Goal: Information Seeking & Learning: Learn about a topic

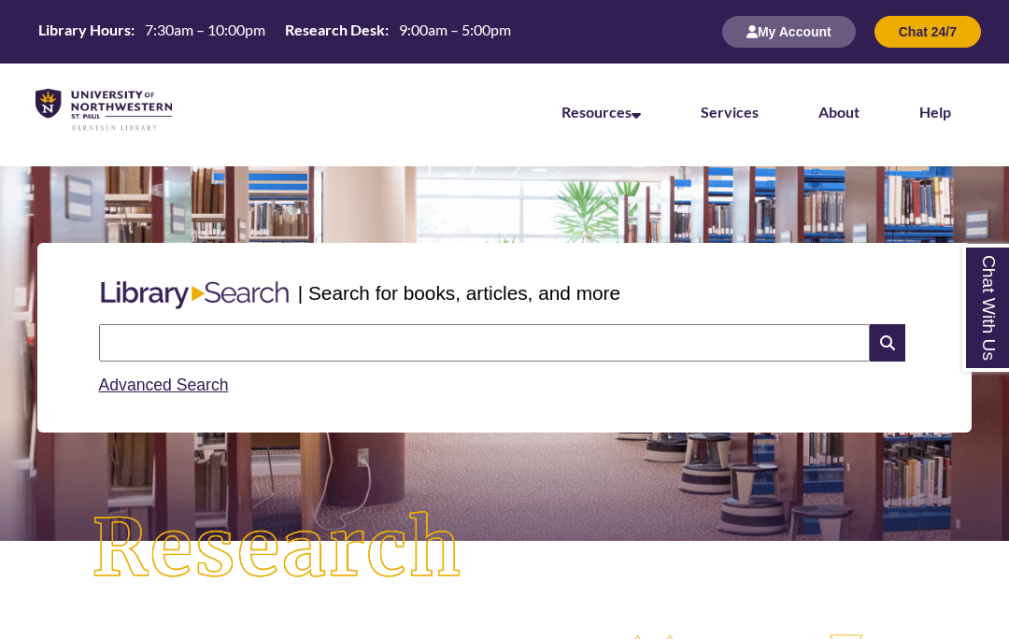
click at [394, 361] on div "Advanced Search" at bounding box center [505, 379] width 812 height 36
click at [398, 338] on input "text" at bounding box center [484, 342] width 771 height 37
click at [394, 341] on input "text" at bounding box center [484, 342] width 771 height 37
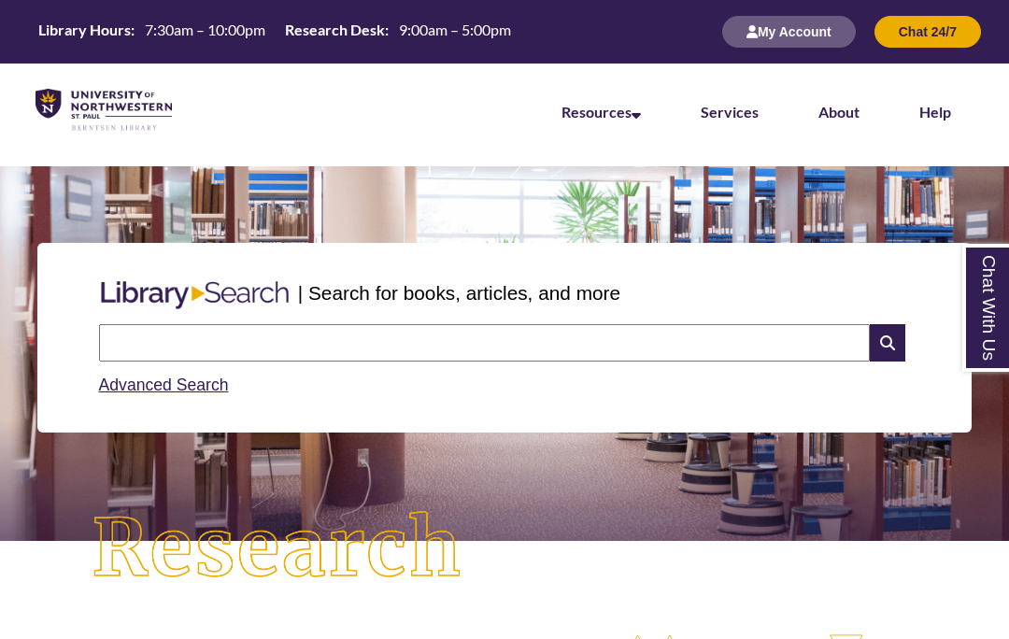
click at [489, 338] on input "text" at bounding box center [484, 342] width 771 height 37
type input "**********"
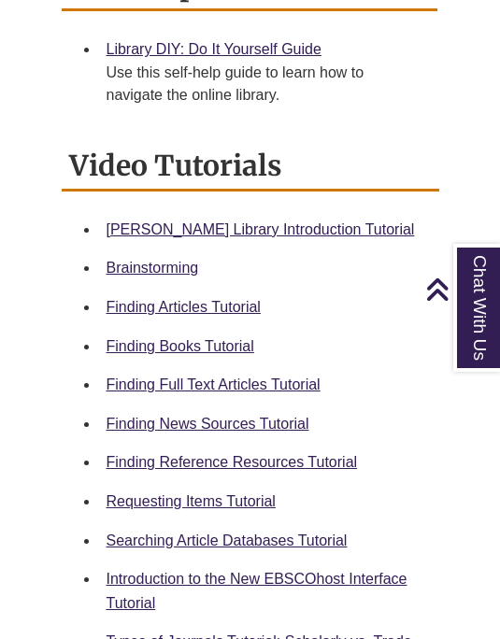
scroll to position [940, 0]
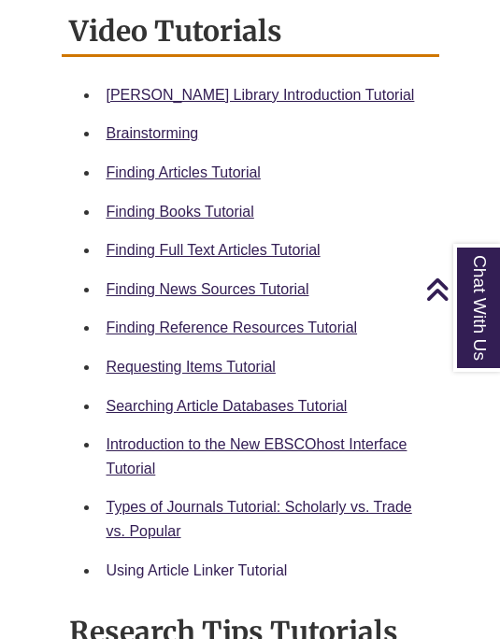
click at [219, 562] on link "Using Article Linker Tutorial" at bounding box center [196, 570] width 181 height 16
